Goal: Transaction & Acquisition: Download file/media

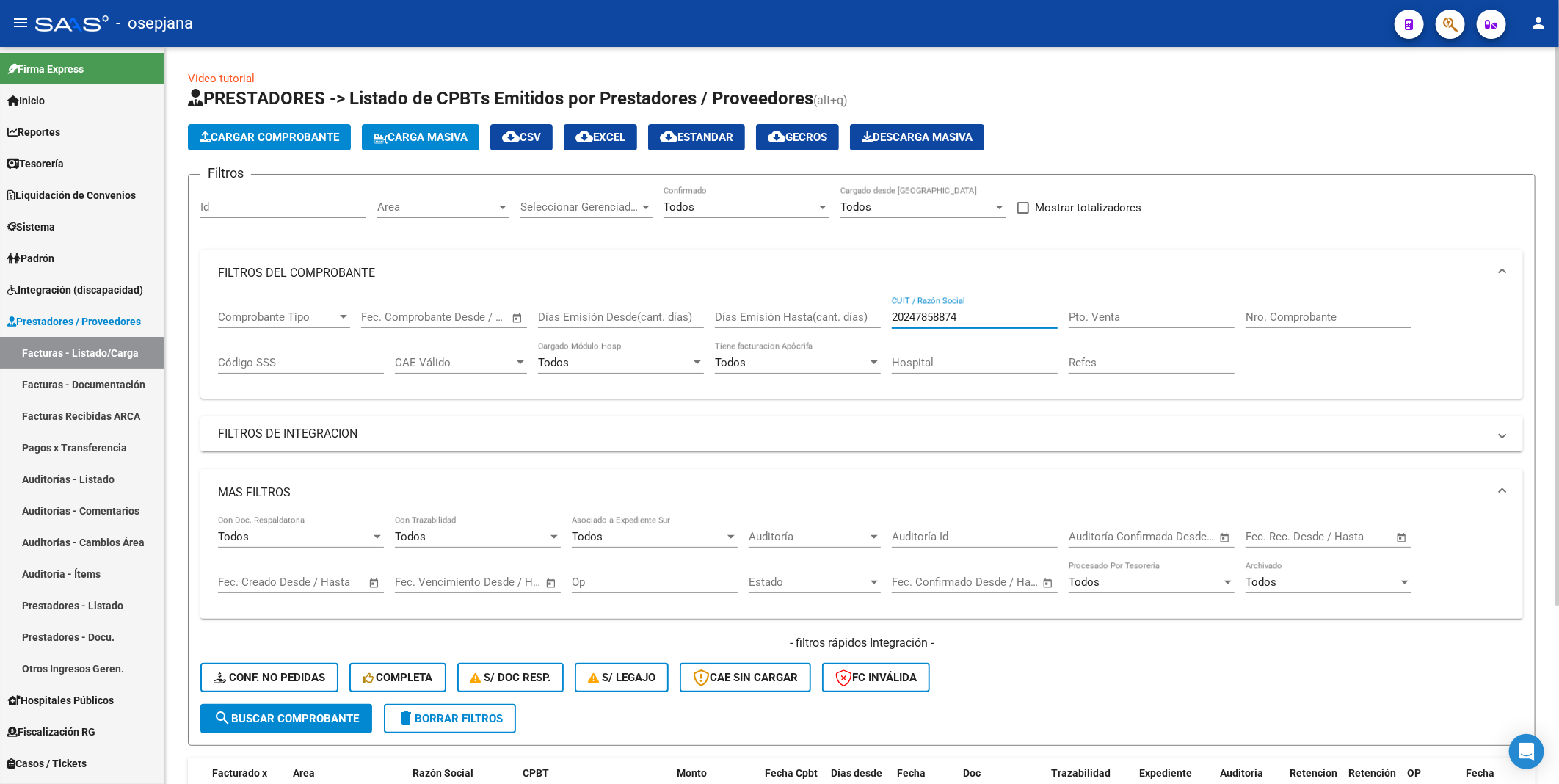
drag, startPoint x: 969, startPoint y: 319, endPoint x: 831, endPoint y: 312, distance: 138.2
click at [831, 312] on div "Comprobante Tipo Comprobante Tipo Fecha inicio – Fecha fin Fec. Comprobante Des…" at bounding box center [861, 342] width 1287 height 91
click at [335, 713] on span "search Buscar Comprobante" at bounding box center [286, 718] width 145 height 13
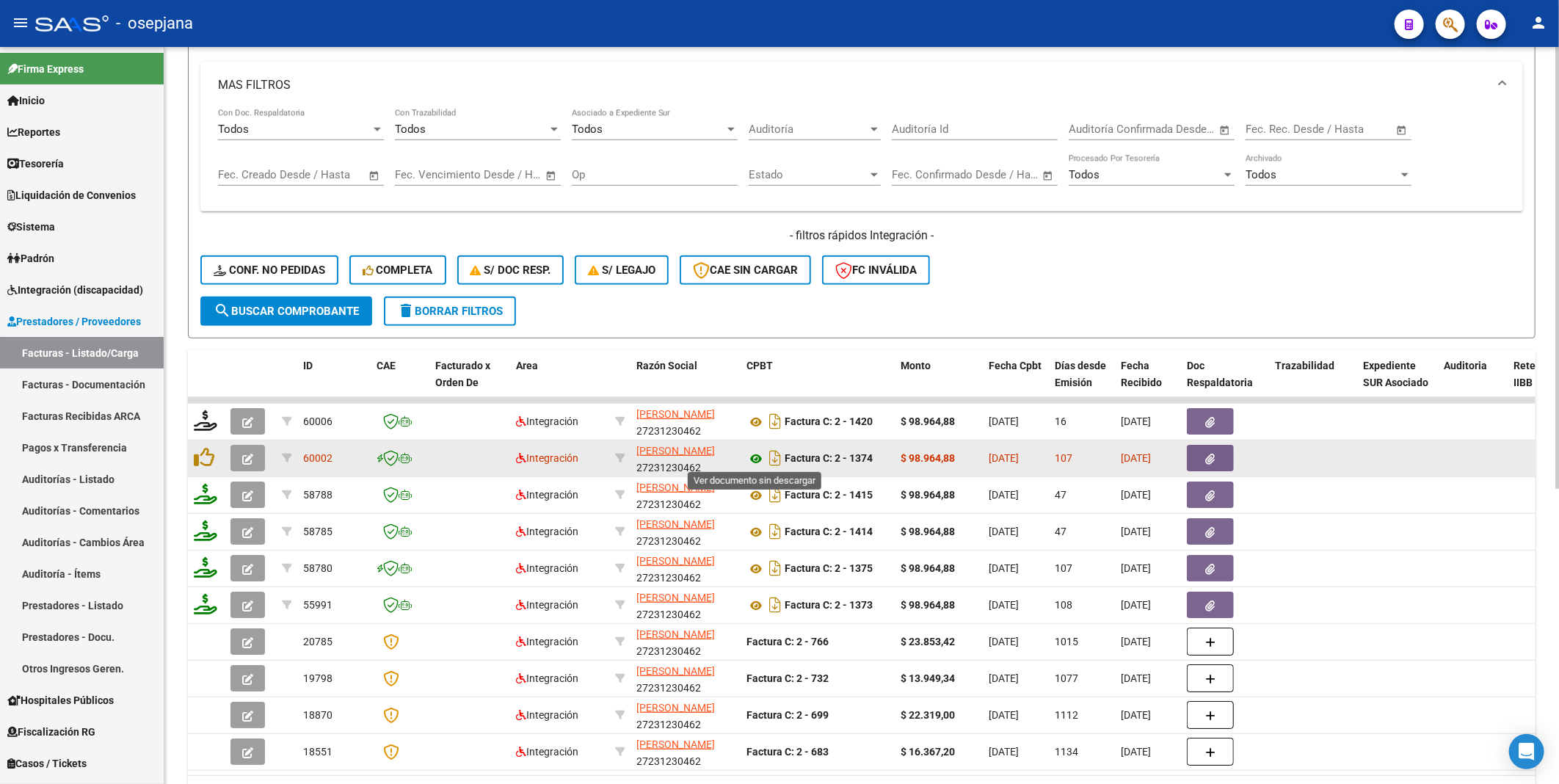
click at [756, 457] on icon at bounding box center [756, 458] width 19 height 17
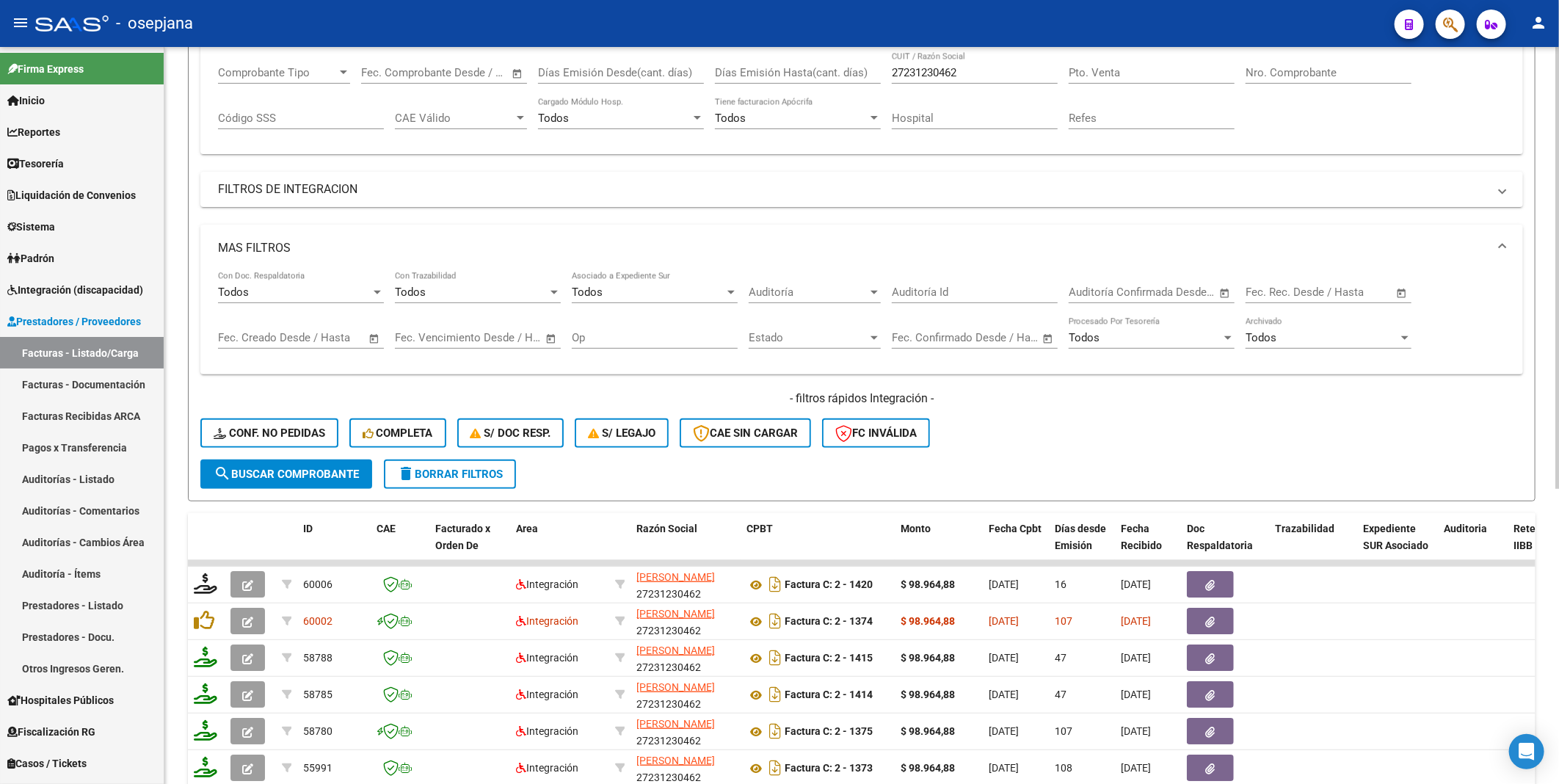
scroll to position [163, 0]
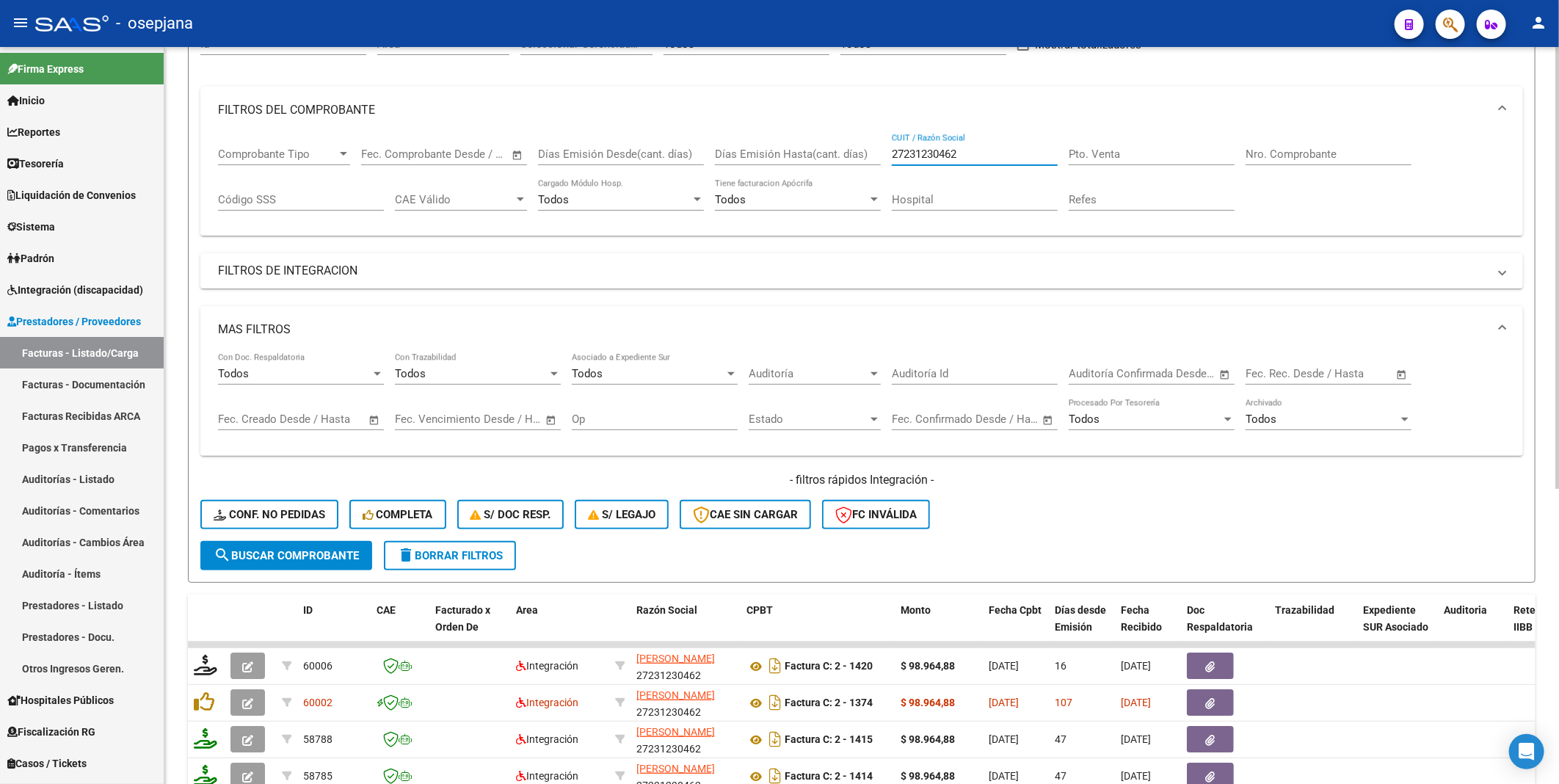
drag, startPoint x: 976, startPoint y: 159, endPoint x: 839, endPoint y: 159, distance: 137.0
click at [839, 159] on div "Comprobante Tipo Comprobante Tipo Fecha inicio – Fecha fin Fec. Comprobante Des…" at bounding box center [861, 179] width 1287 height 91
click at [291, 549] on span "search Buscar Comprobante" at bounding box center [286, 556] width 145 height 13
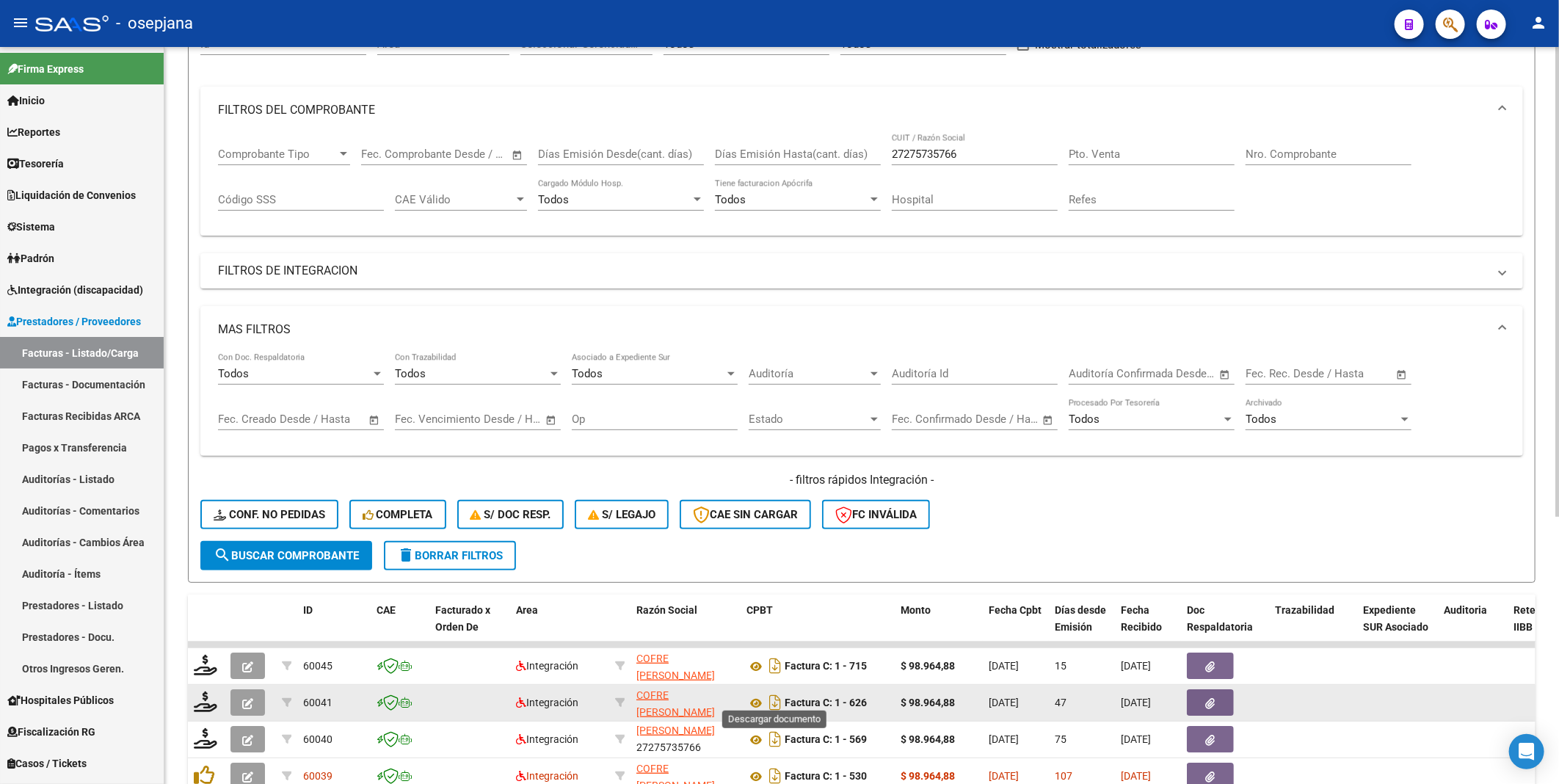
scroll to position [244, 0]
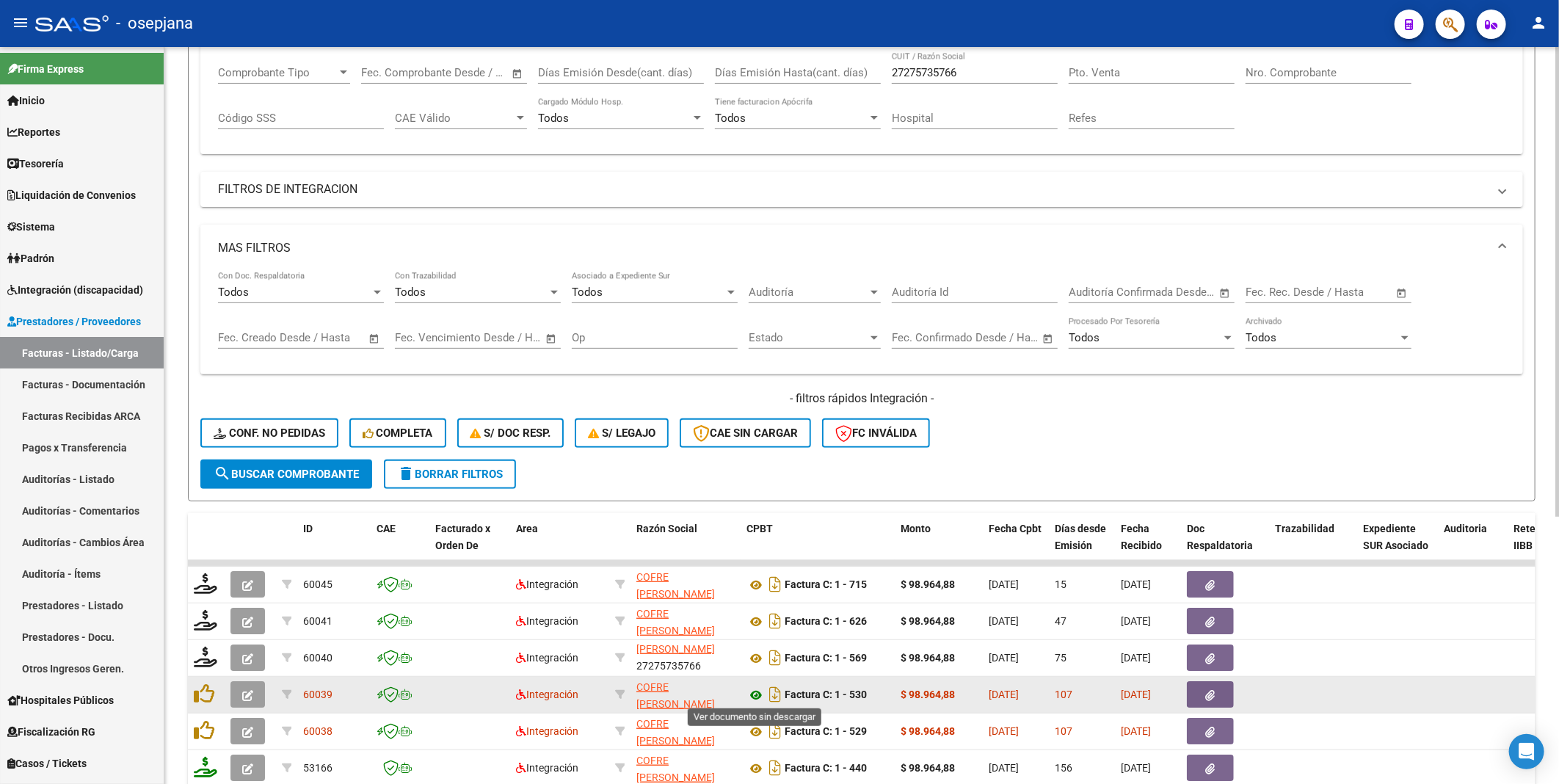
click at [759, 692] on icon at bounding box center [756, 694] width 19 height 17
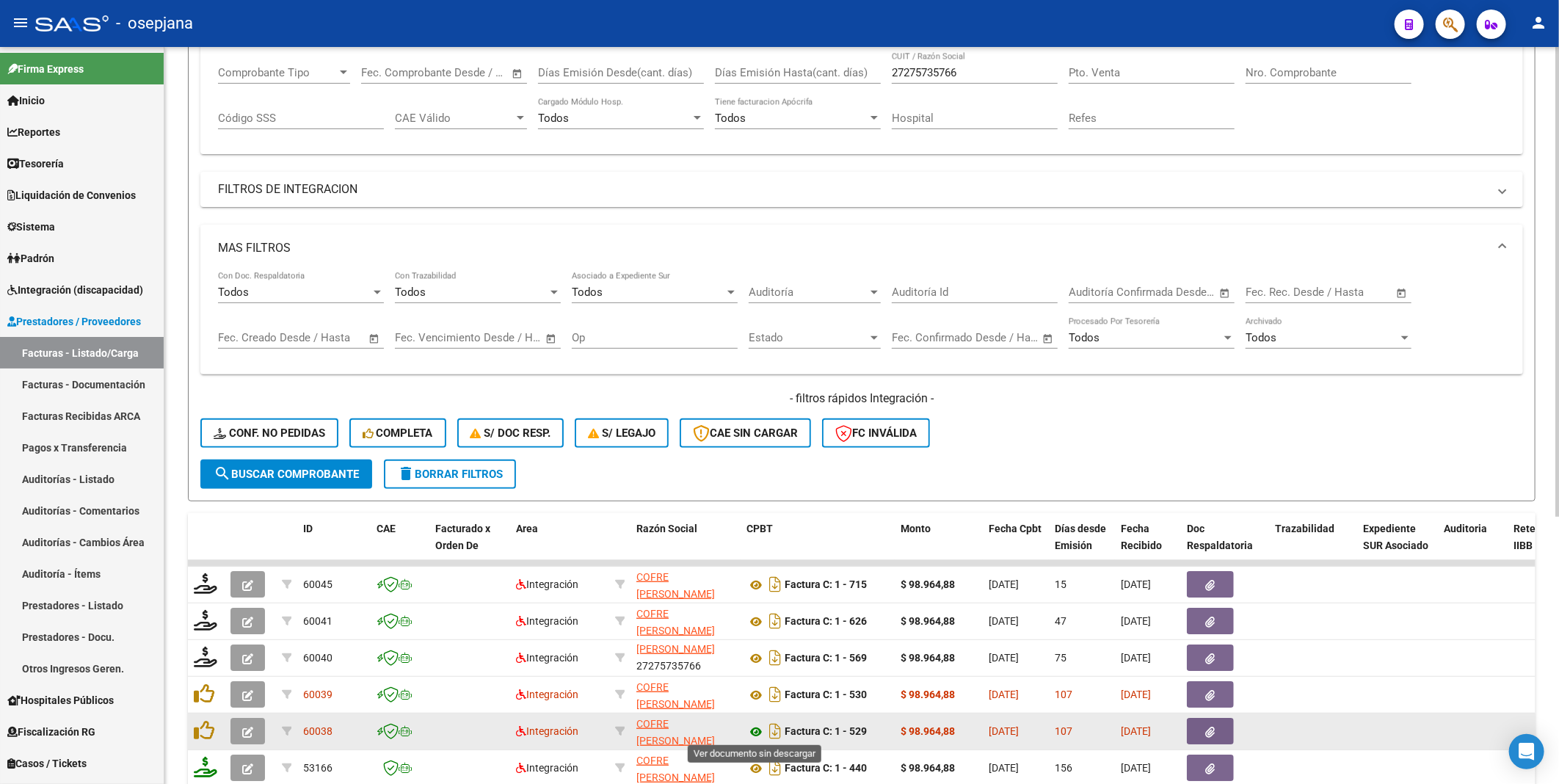
click at [758, 728] on icon at bounding box center [756, 731] width 19 height 17
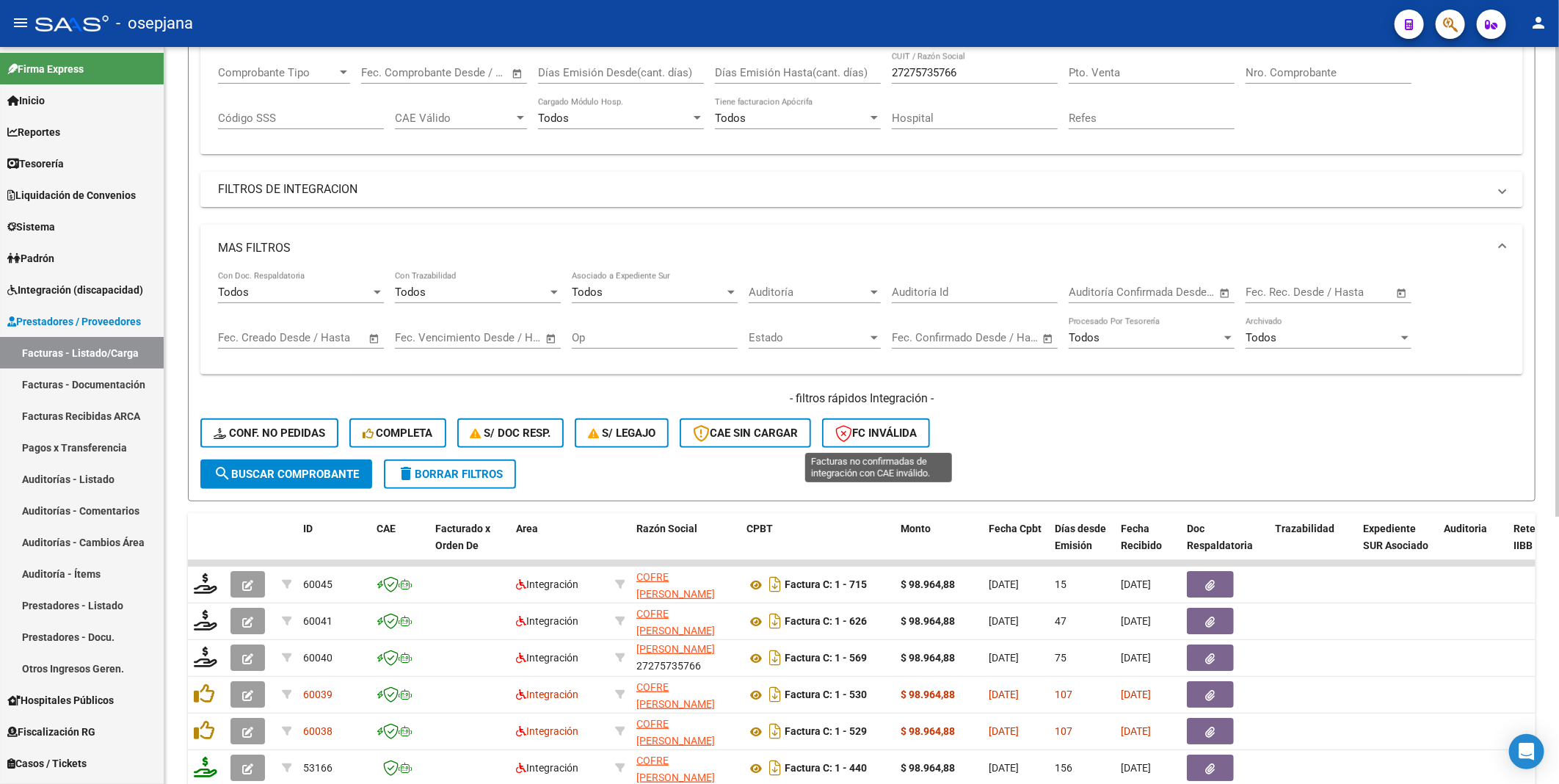
scroll to position [163, 0]
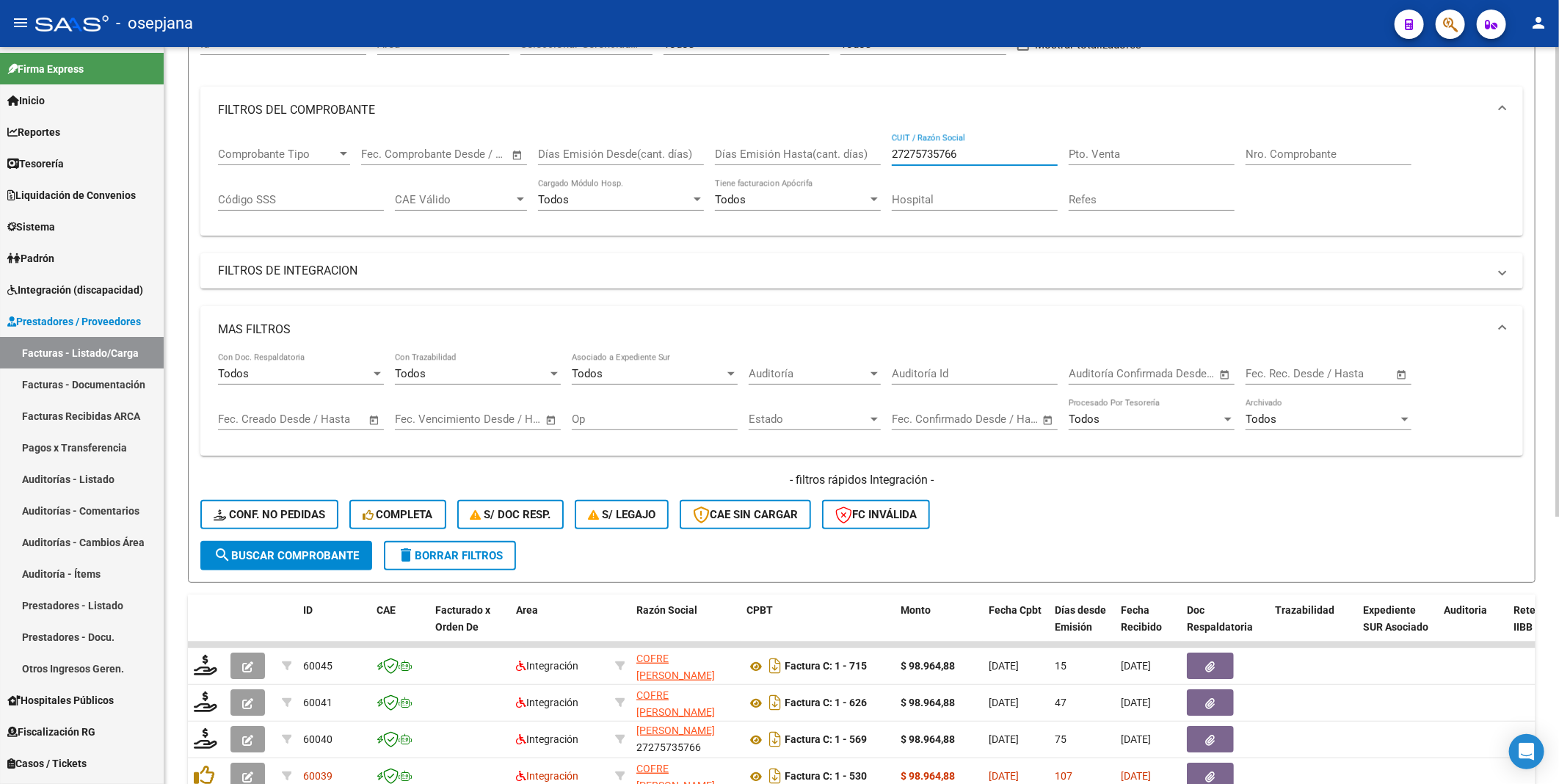
drag, startPoint x: 975, startPoint y: 155, endPoint x: 875, endPoint y: 155, distance: 100.0
click at [875, 155] on div "Comprobante Tipo Comprobante Tipo Fecha inicio – Fecha fin Fec. Comprobante Des…" at bounding box center [861, 179] width 1287 height 91
click at [310, 554] on span "search Buscar Comprobante" at bounding box center [286, 556] width 145 height 13
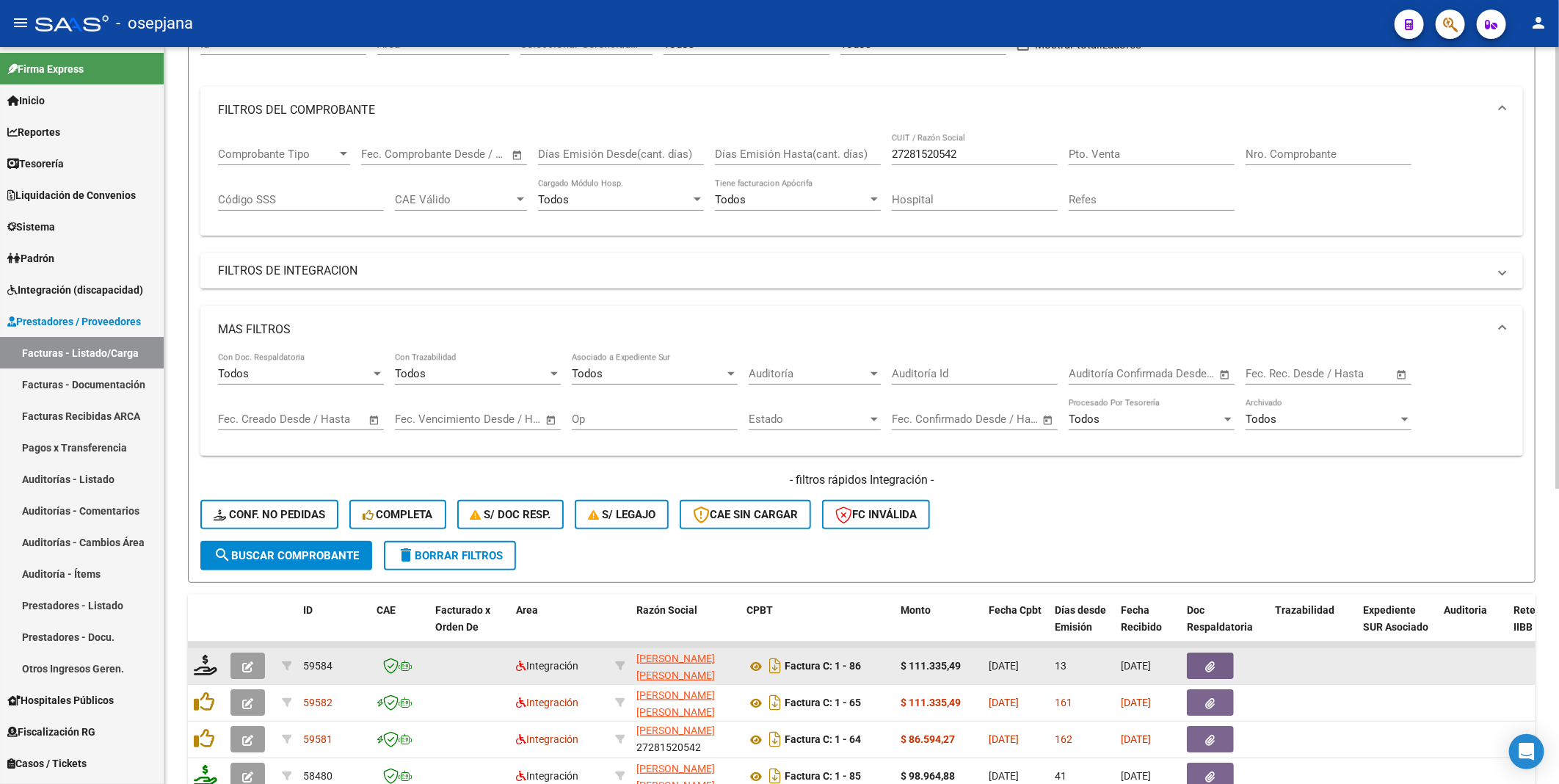
scroll to position [244, 0]
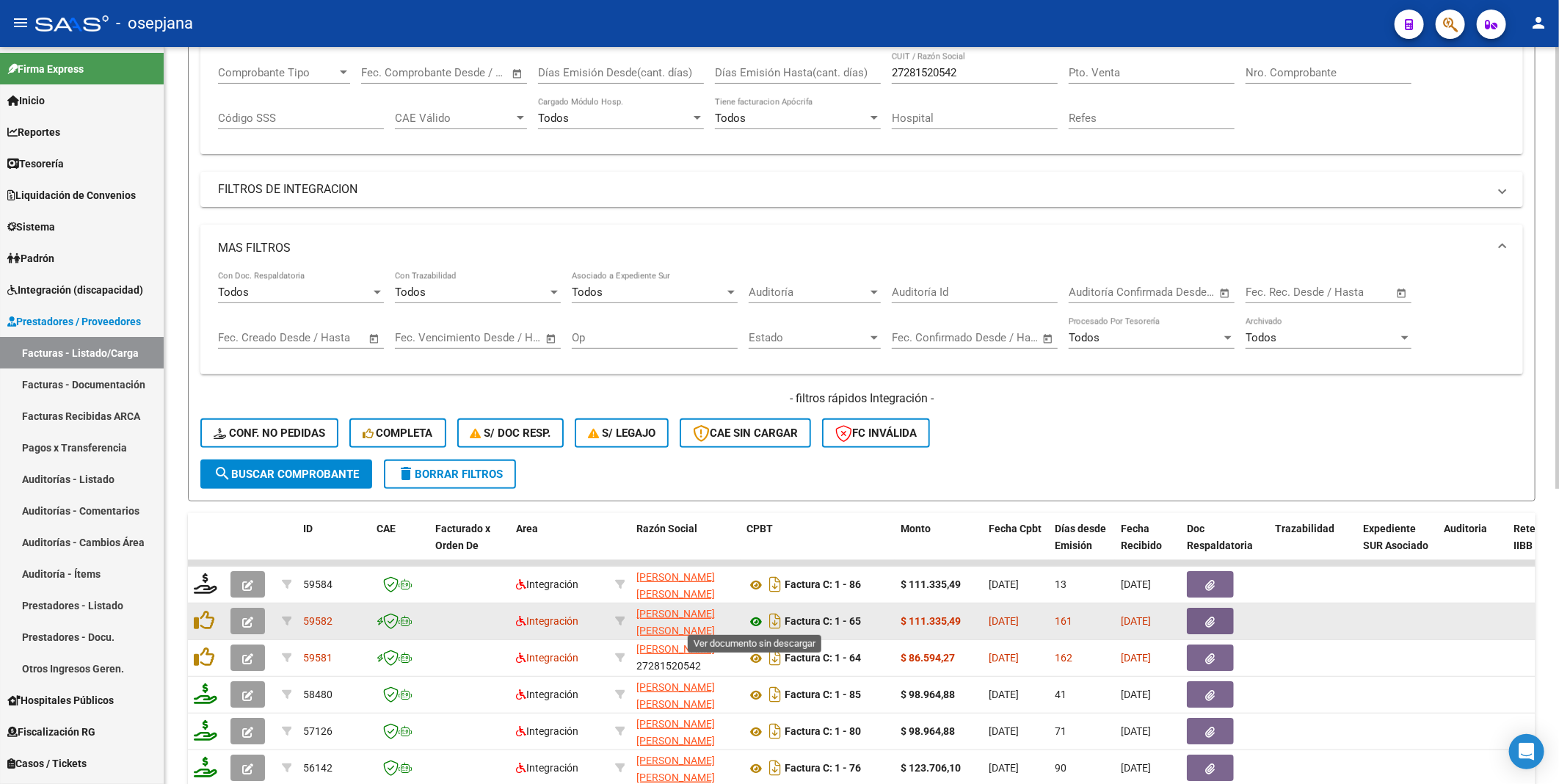
click at [753, 621] on icon at bounding box center [756, 621] width 19 height 17
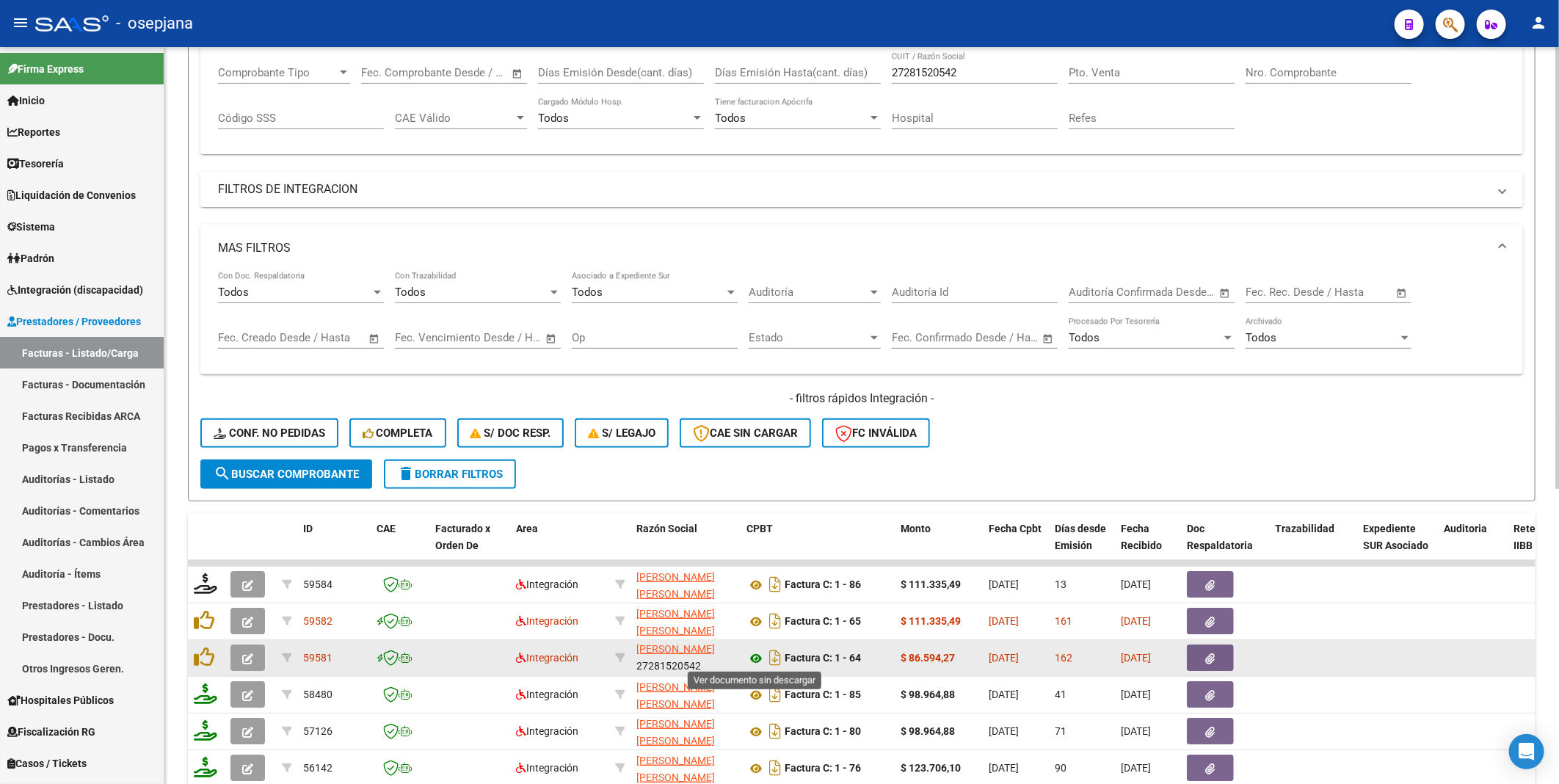
click at [758, 657] on icon at bounding box center [756, 658] width 19 height 17
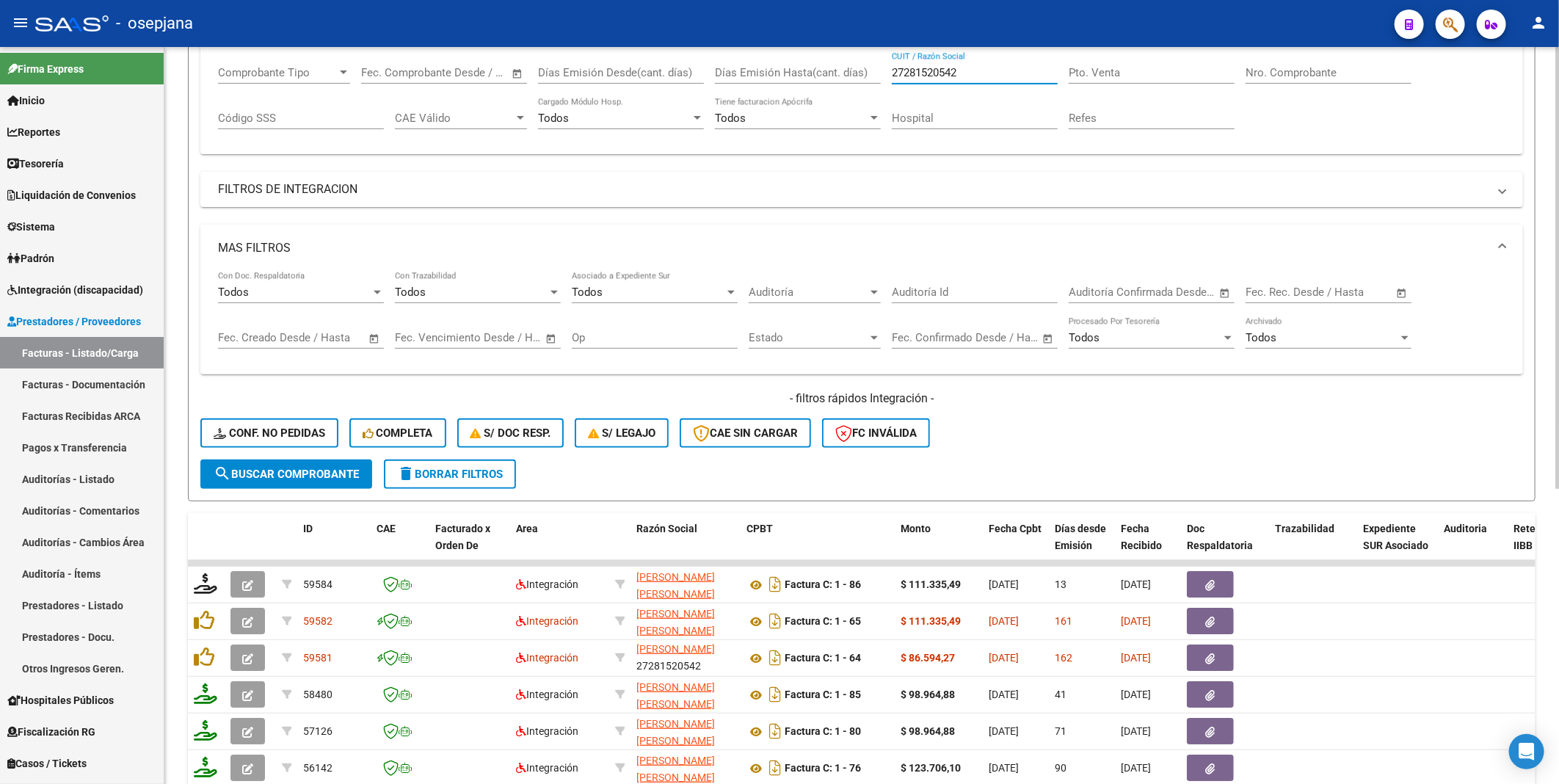
drag, startPoint x: 985, startPoint y: 72, endPoint x: 889, endPoint y: 72, distance: 96.0
click at [889, 72] on div "Comprobante Tipo Comprobante Tipo Fecha inicio – Fecha fin Fec. Comprobante Des…" at bounding box center [861, 98] width 1287 height 91
type input "27371352576"
click at [305, 461] on button "search Buscar Comprobante" at bounding box center [286, 473] width 172 height 29
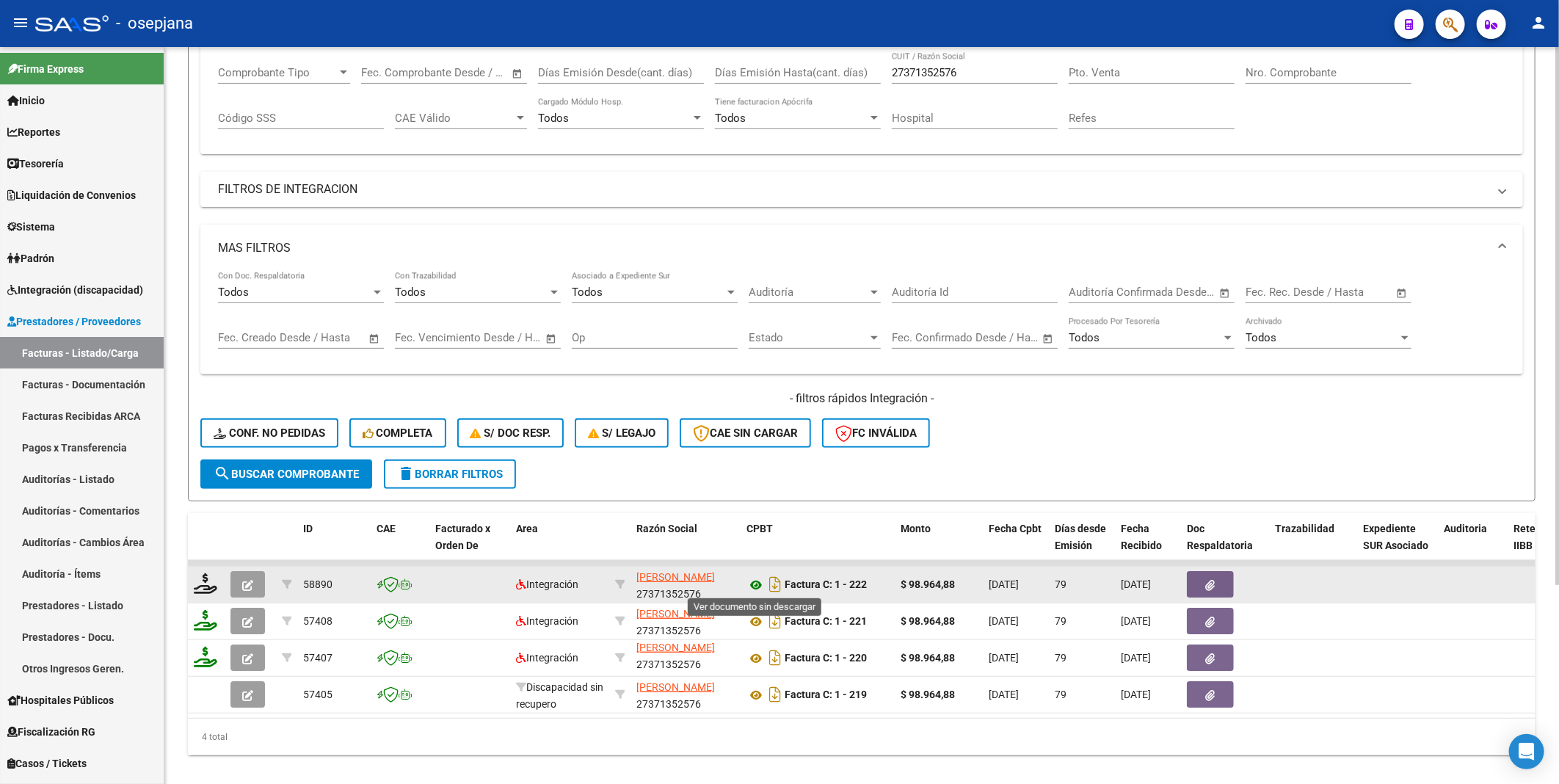
click at [757, 580] on icon at bounding box center [756, 585] width 19 height 17
